Goal: Task Accomplishment & Management: Manage account settings

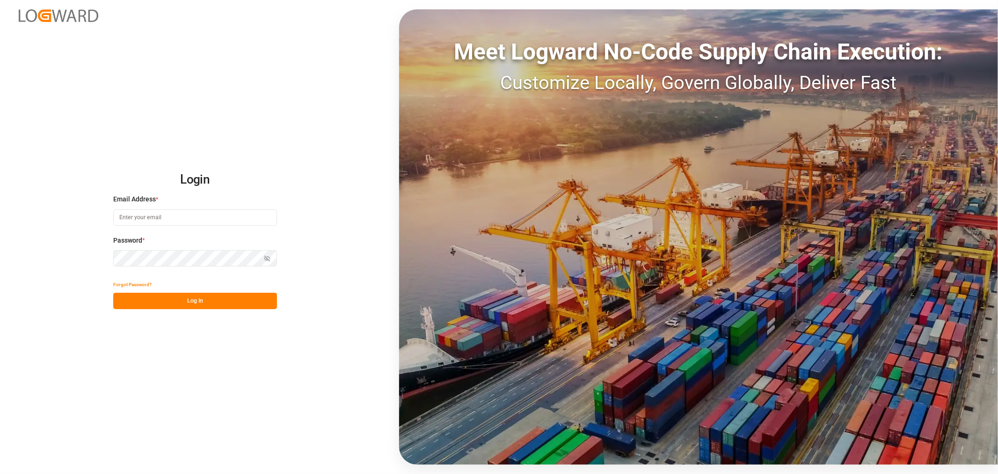
type input "[EMAIL_ADDRESS][PERSON_NAME][DOMAIN_NAME]"
click at [218, 301] on button "Log In" at bounding box center [195, 301] width 164 height 16
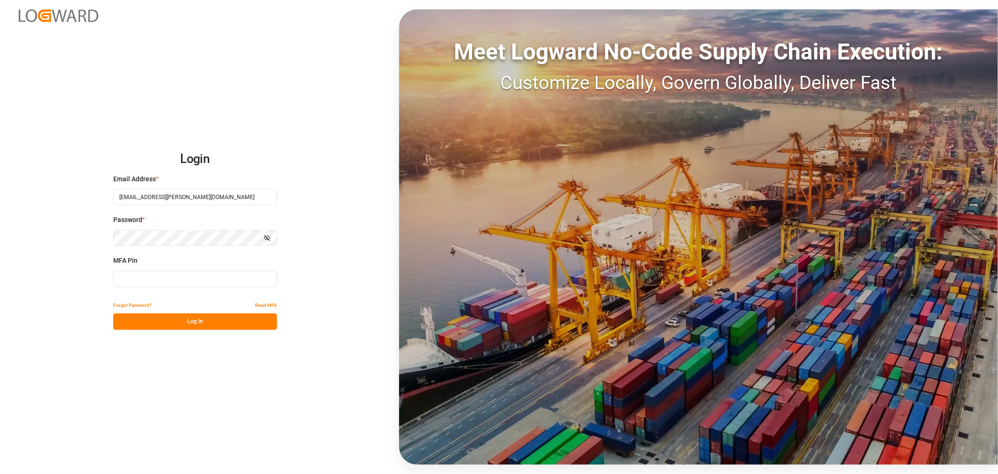
click at [134, 281] on input at bounding box center [195, 279] width 164 height 16
type input "105965"
click at [184, 323] on button "Log In" at bounding box center [195, 321] width 164 height 16
